Goal: Information Seeking & Learning: Understand process/instructions

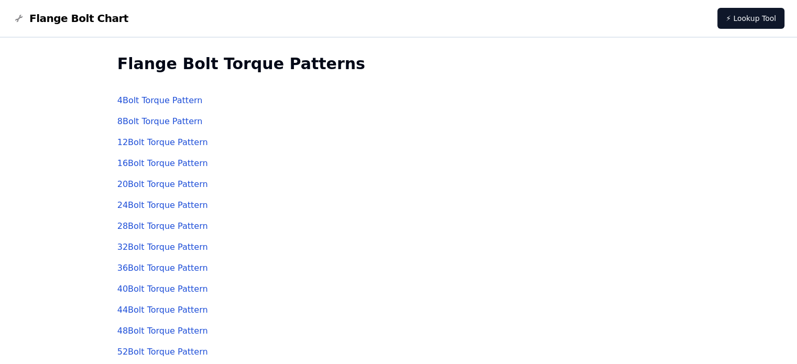
click at [151, 100] on link "4 Bolt Torque Pattern" at bounding box center [159, 100] width 85 height 10
click at [151, 164] on link "16 Bolt Torque Pattern" at bounding box center [162, 163] width 91 height 10
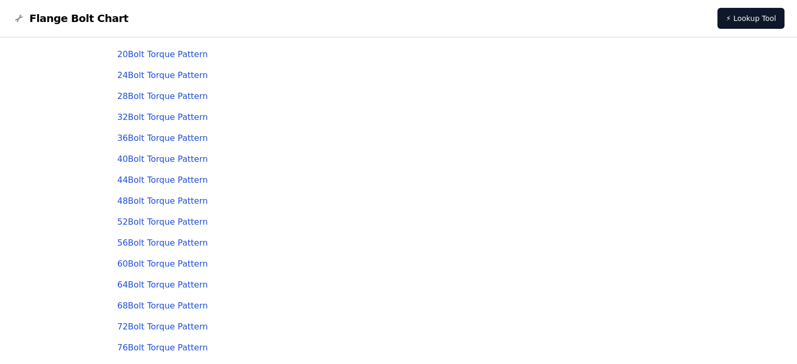
scroll to position [157, 0]
